Goal: Find contact information: Find contact information

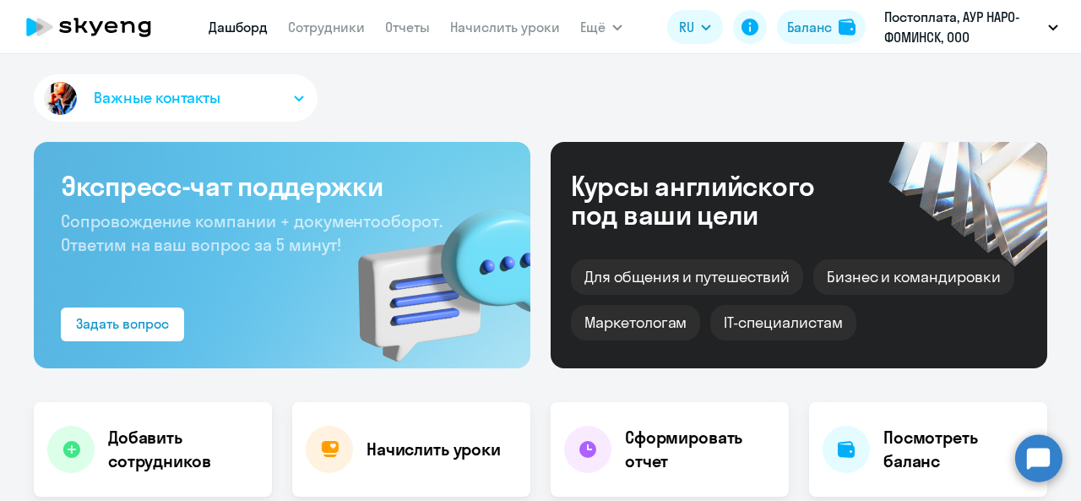
select select "30"
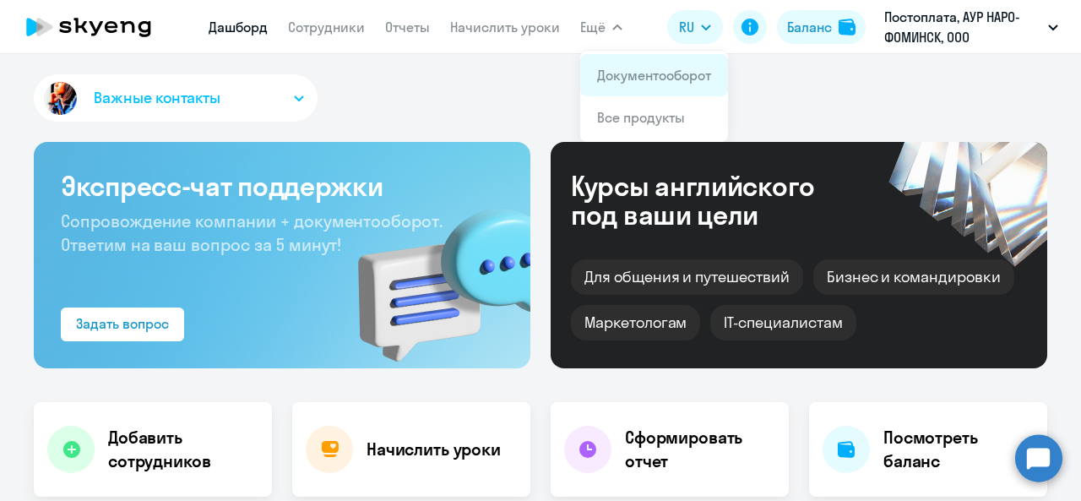
click at [636, 79] on link "Документооборот" at bounding box center [654, 75] width 114 height 17
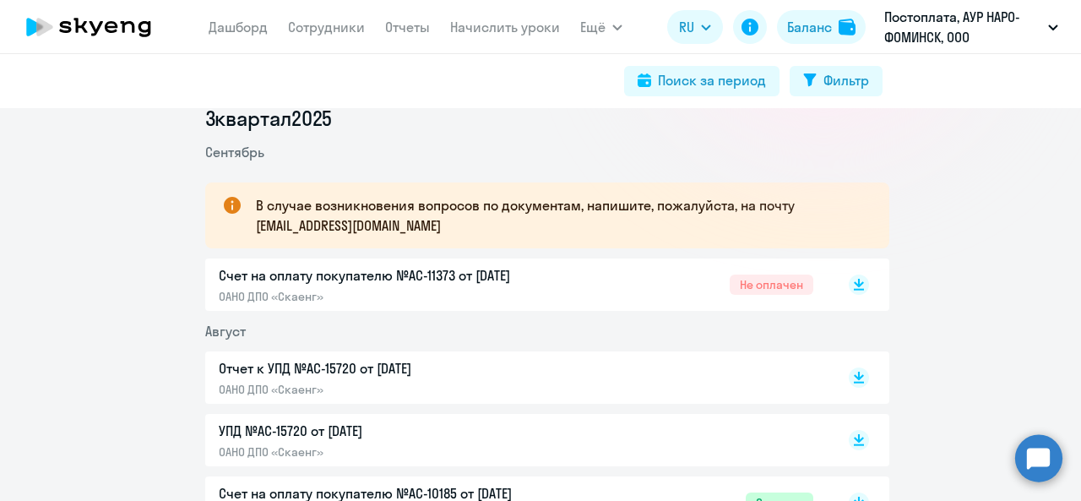
scroll to position [285, 0]
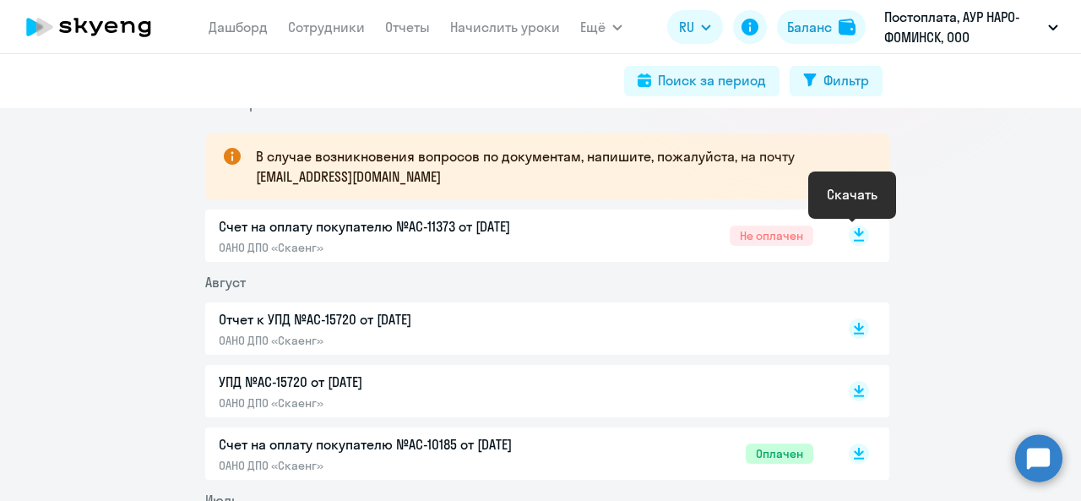
click at [851, 237] on rect at bounding box center [859, 235] width 20 height 20
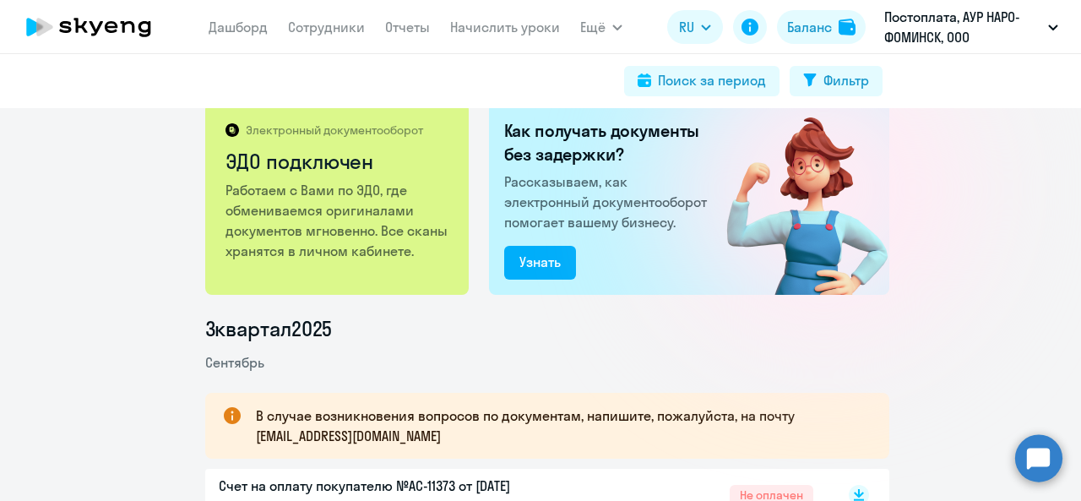
scroll to position [0, 0]
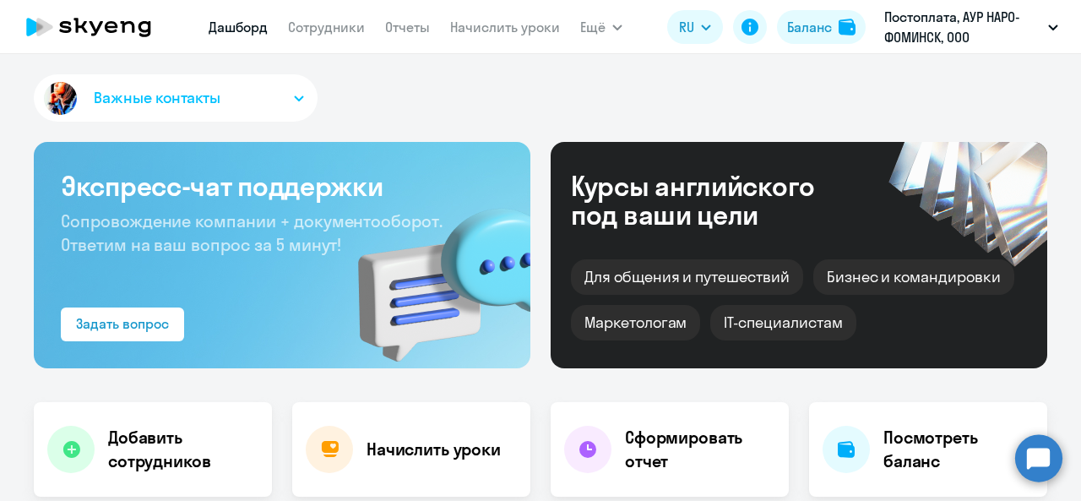
select select "30"
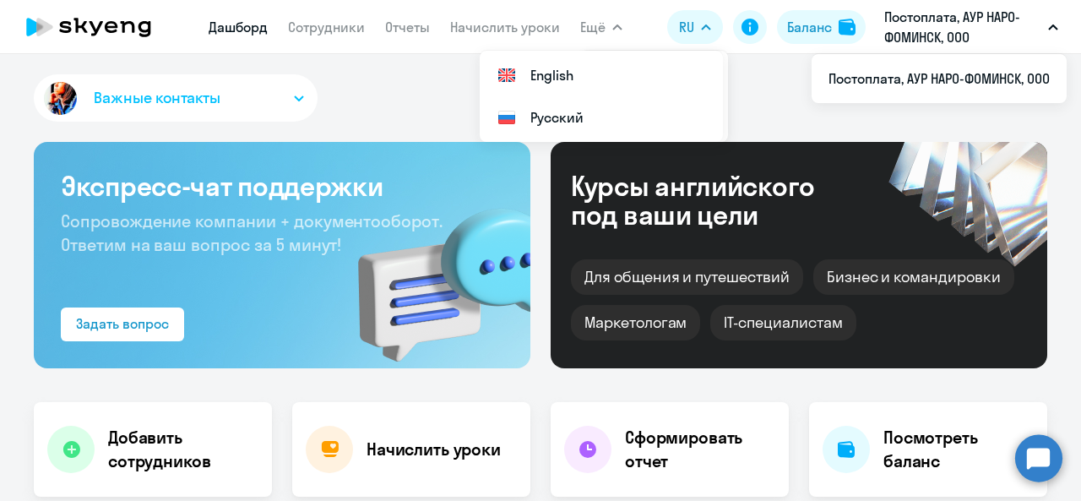
click at [613, 30] on button "Ещё" at bounding box center [601, 27] width 42 height 34
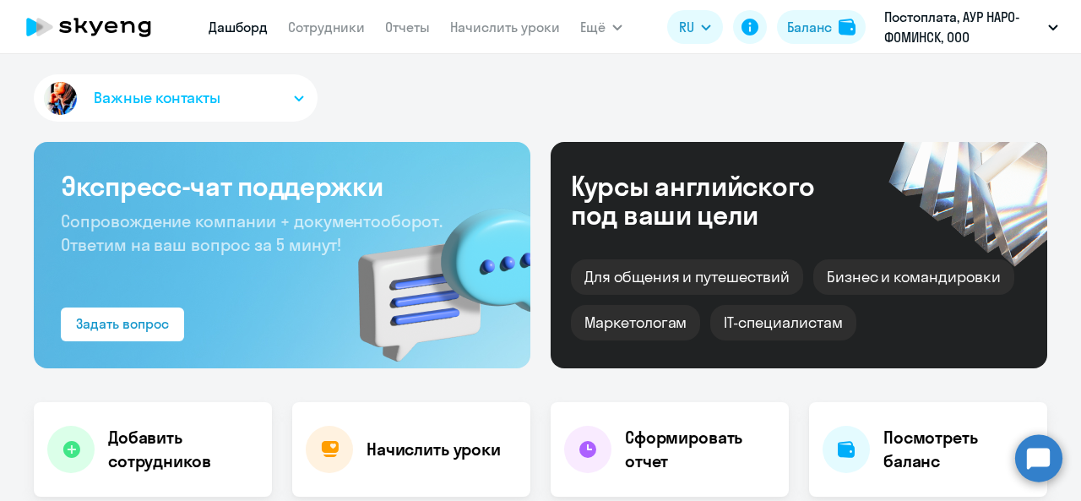
click at [613, 30] on button "Ещё" at bounding box center [601, 27] width 42 height 34
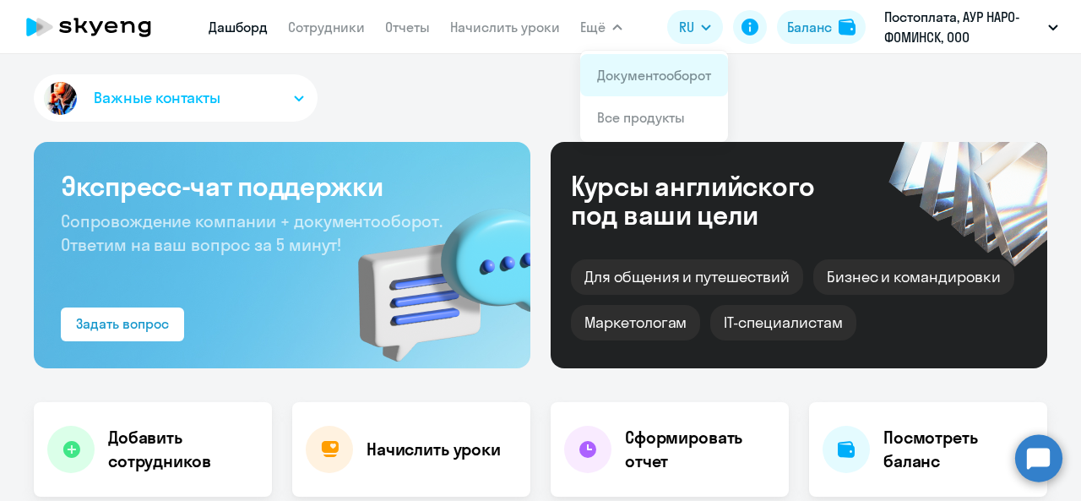
click at [635, 67] on link "Документооборот" at bounding box center [654, 75] width 114 height 17
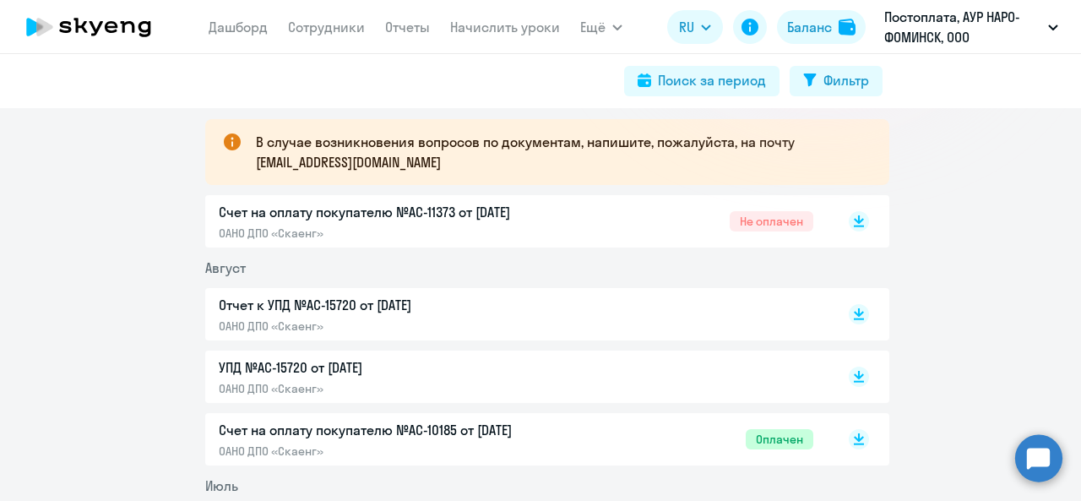
scroll to position [287, 0]
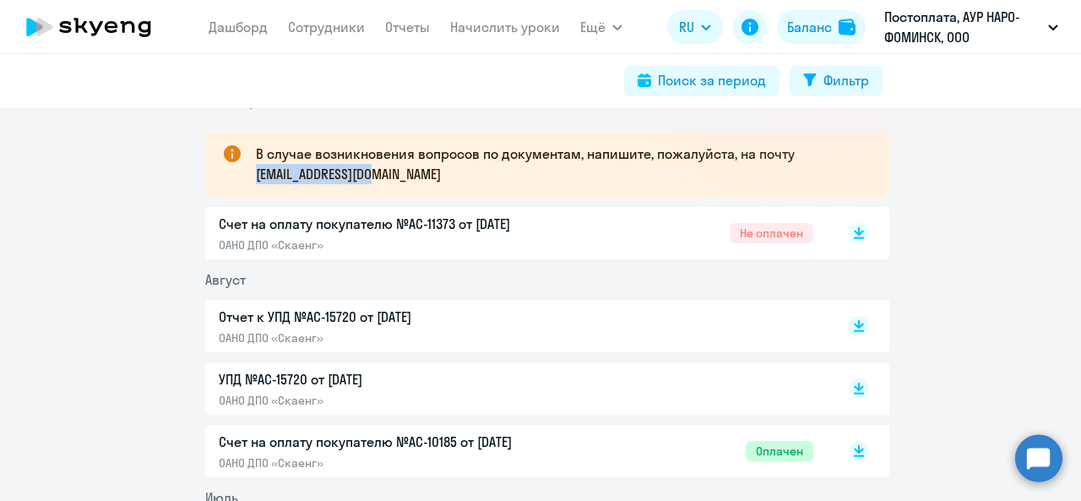
drag, startPoint x: 387, startPoint y: 173, endPoint x: 251, endPoint y: 176, distance: 136.0
click at [256, 176] on p "В случае возникновения вопросов по документам, напишите, пожалуйста, на почту […" at bounding box center [557, 164] width 603 height 41
copy p "document@skyeng.ru"
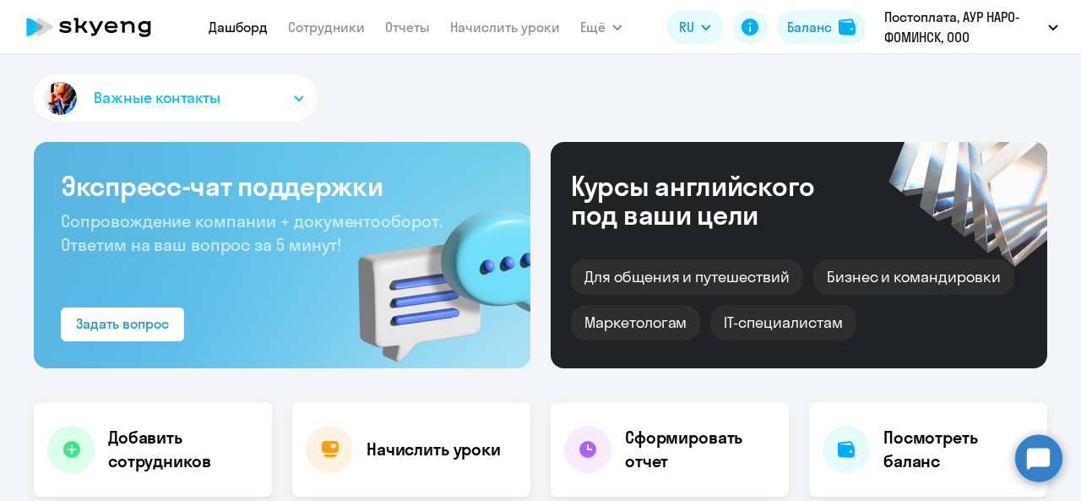
select select "30"
click at [144, 100] on span "Важные контакты" at bounding box center [157, 98] width 127 height 22
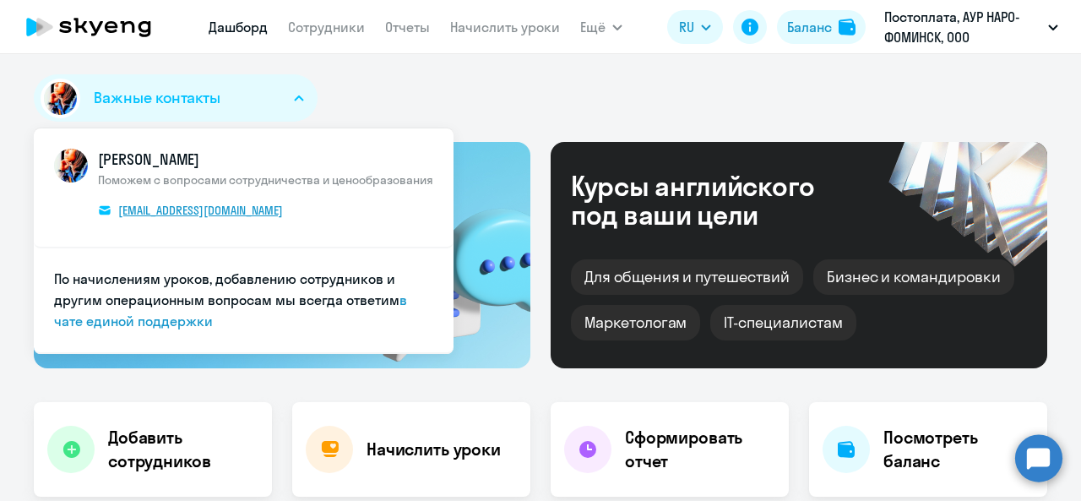
click at [163, 213] on span "e.tapaeva@skyeng.ru" at bounding box center [200, 210] width 165 height 15
